Goal: Find contact information: Find contact information

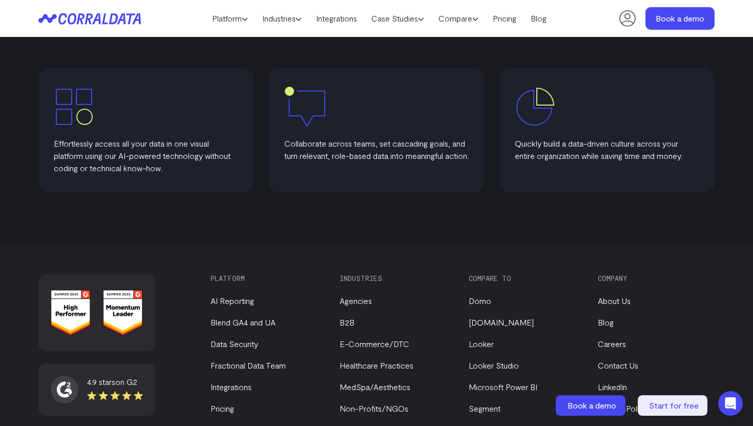
scroll to position [687, 0]
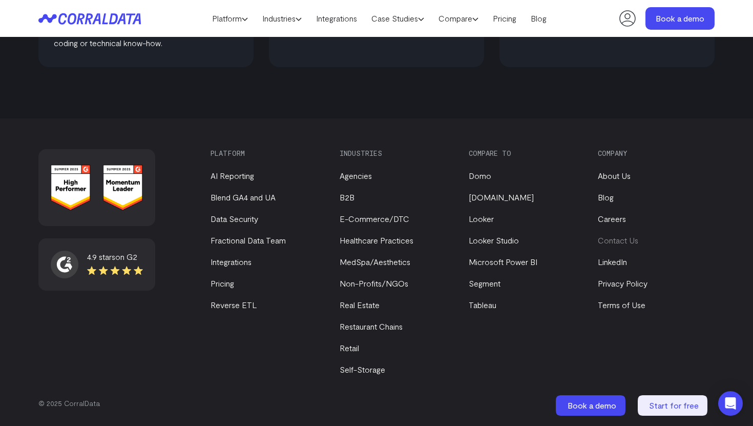
click at [617, 242] on link "Contact Us" at bounding box center [618, 240] width 40 height 10
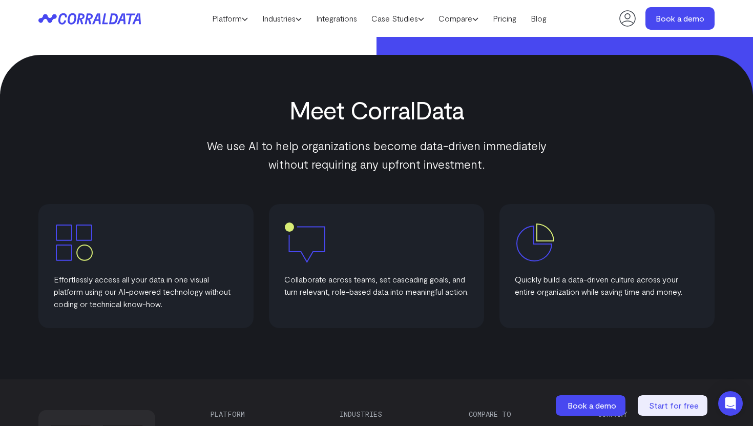
scroll to position [495, 0]
